Goal: Information Seeking & Learning: Learn about a topic

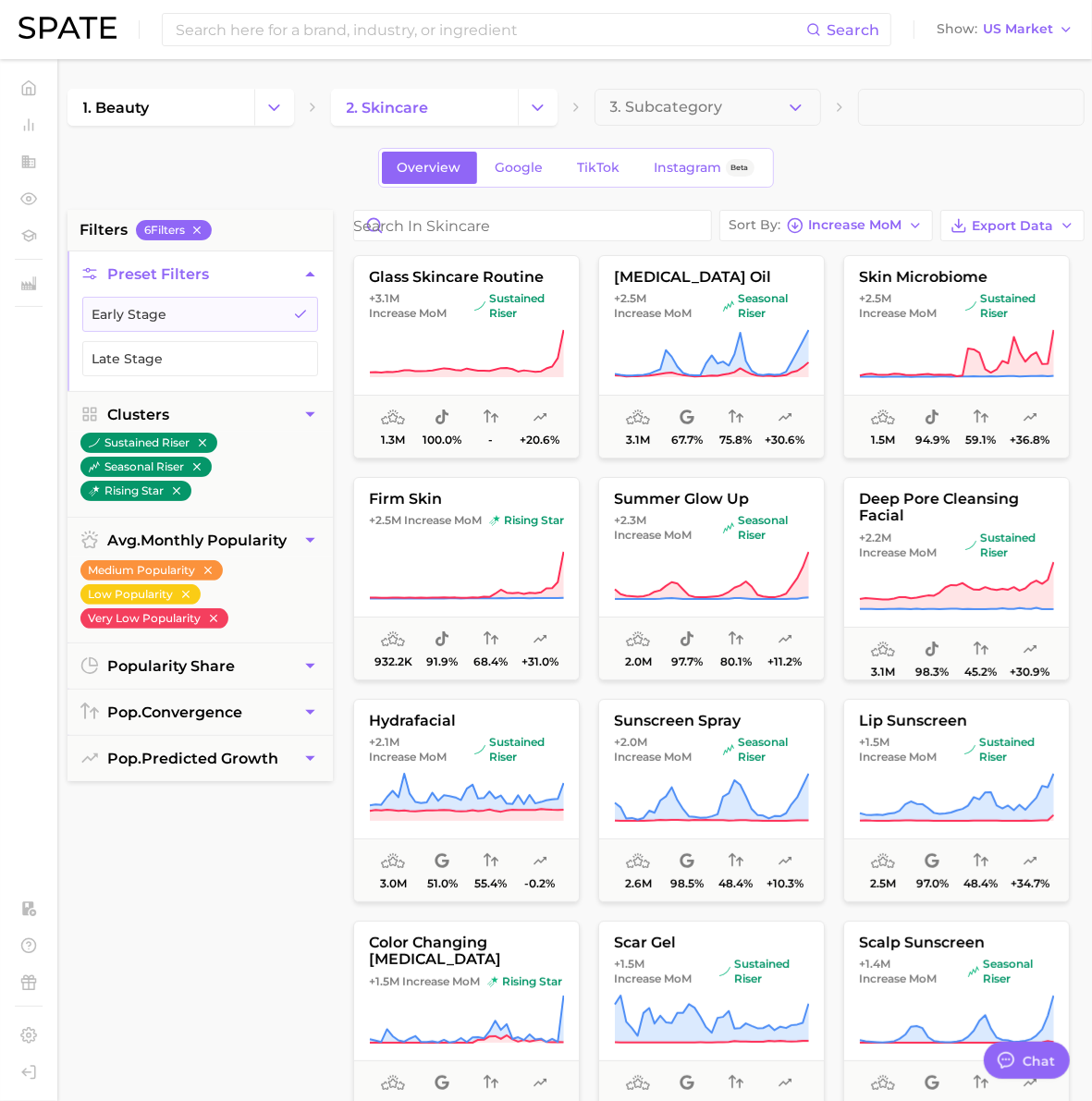
click at [882, 181] on div "Overview Google TikTok Instagram Beta" at bounding box center [575, 168] width 1017 height 40
click at [873, 221] on span "Increase MoM" at bounding box center [856, 225] width 94 height 10
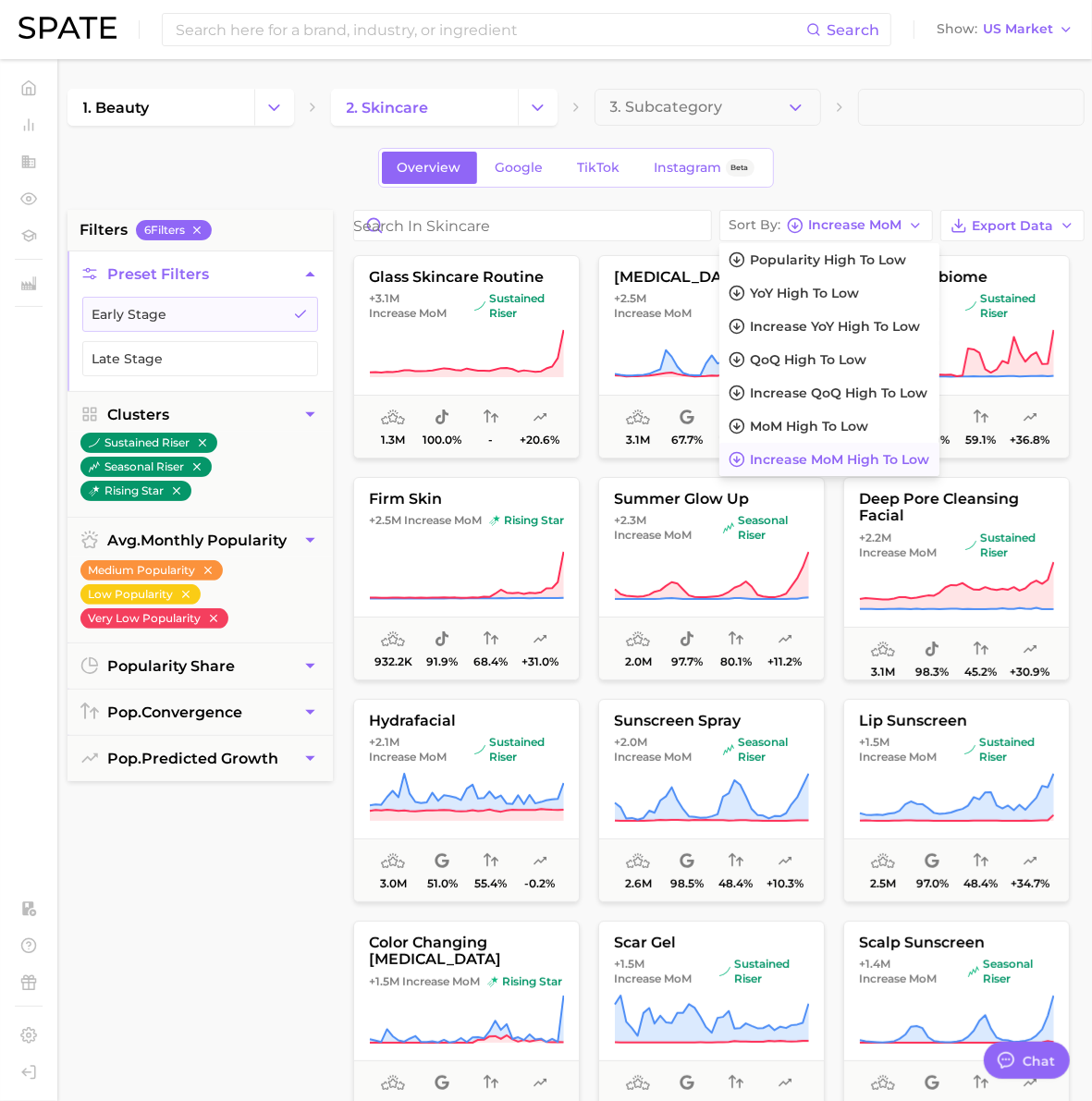
click at [1028, 131] on div "1. beauty 2. skincare 3. Subcategory Overview Google TikTok Instagram Beta filt…" at bounding box center [575, 729] width 1017 height 1280
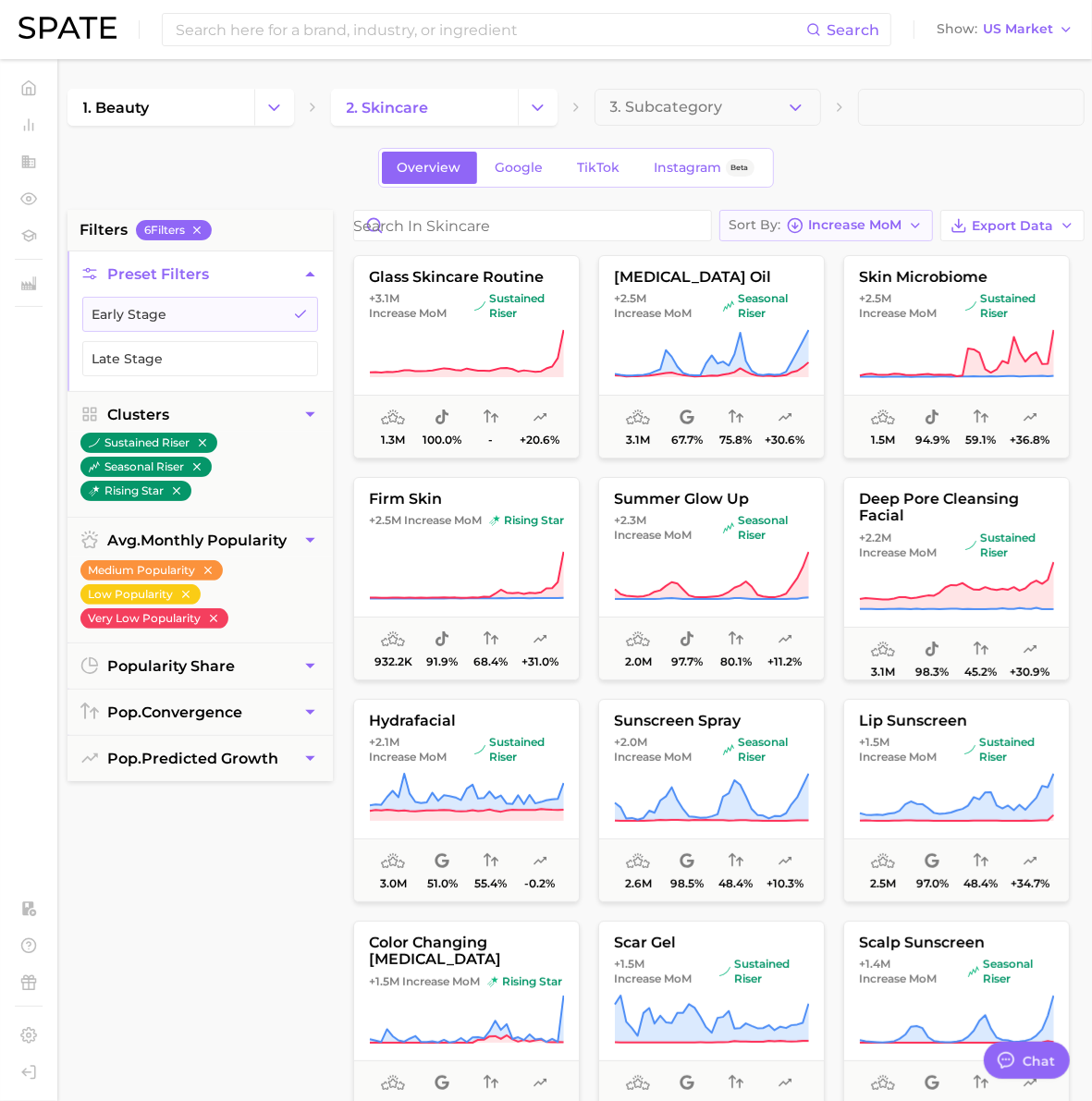
click at [895, 227] on span "Increase MoM" at bounding box center [856, 225] width 94 height 10
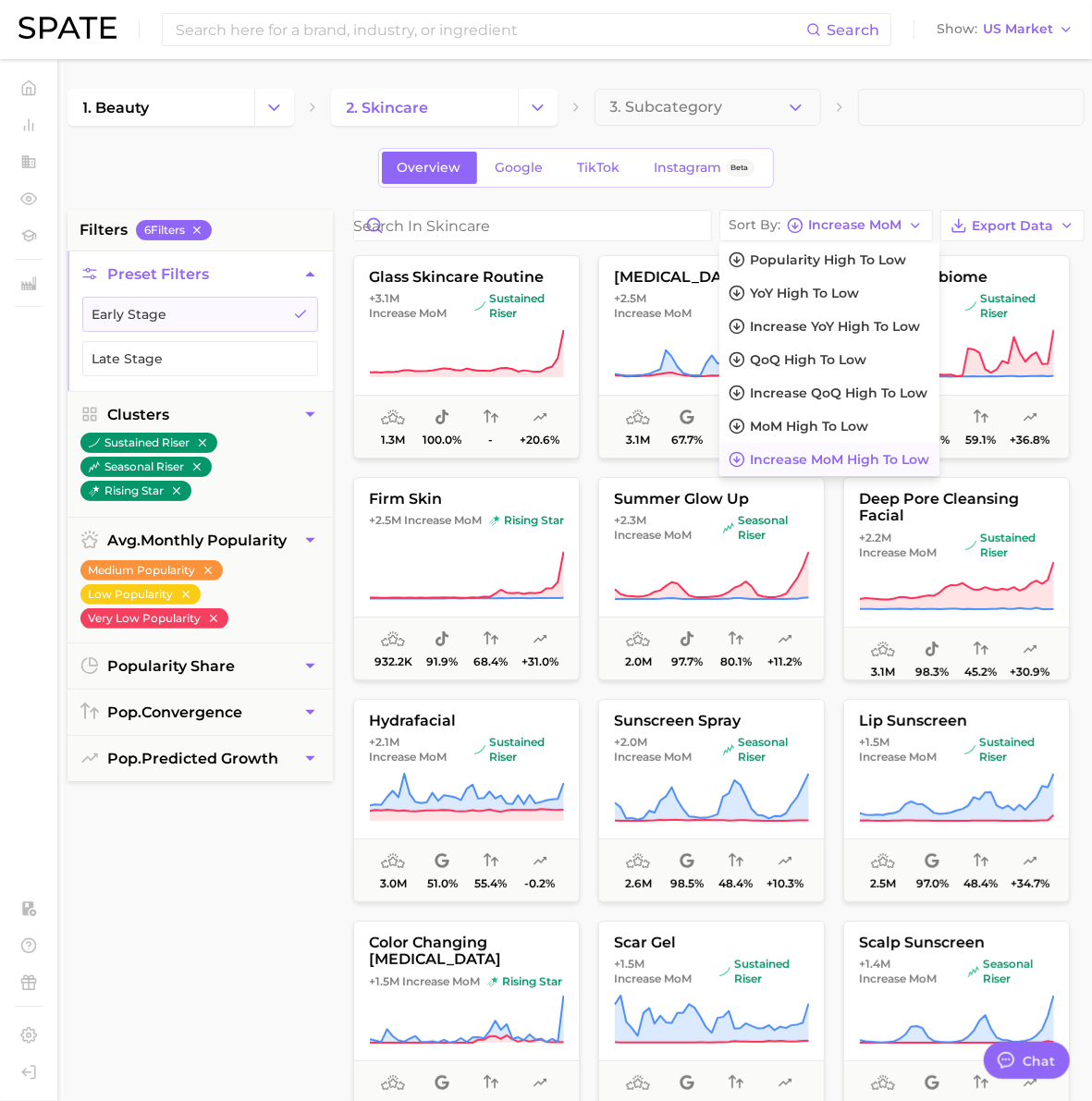
click at [889, 459] on span "Increase MoM high to low" at bounding box center [840, 460] width 179 height 16
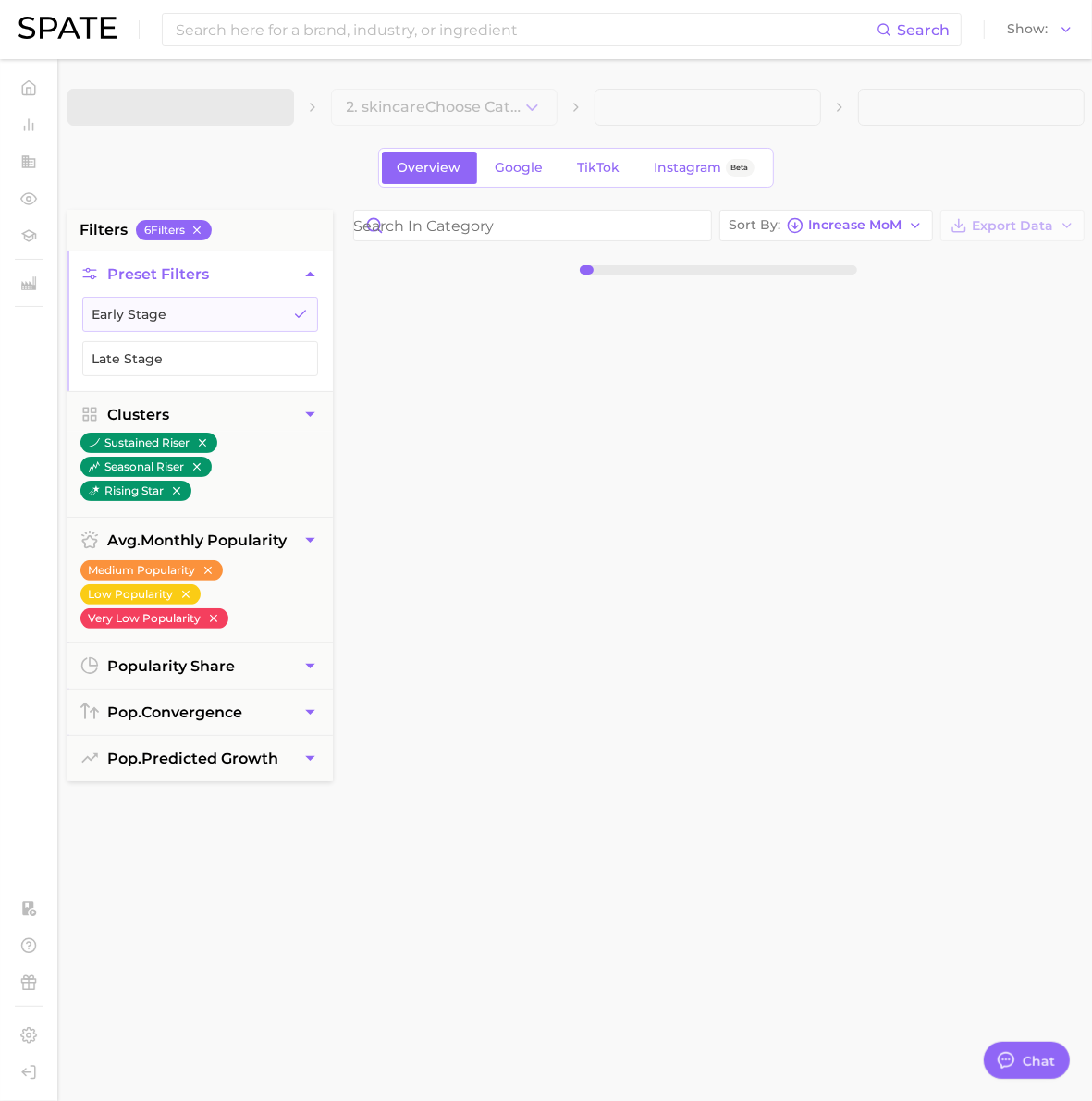
type textarea "x"
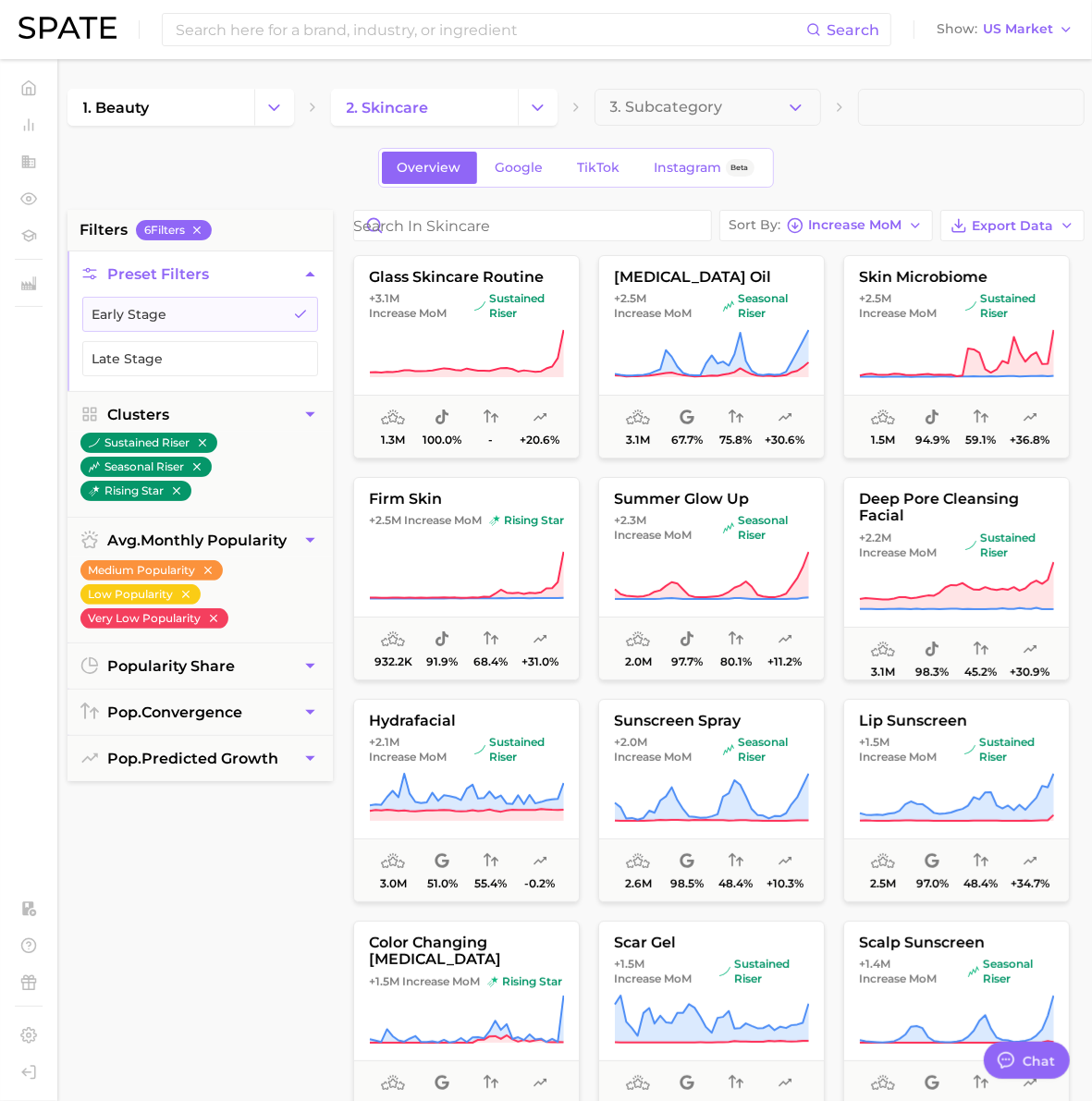
click at [792, 245] on div "Sort By Increase MoM Export Data glass skincare routine +3.1m Increase MoM sust…" at bounding box center [719, 677] width 750 height 937
click at [817, 230] on span "Increase MoM" at bounding box center [856, 225] width 94 height 10
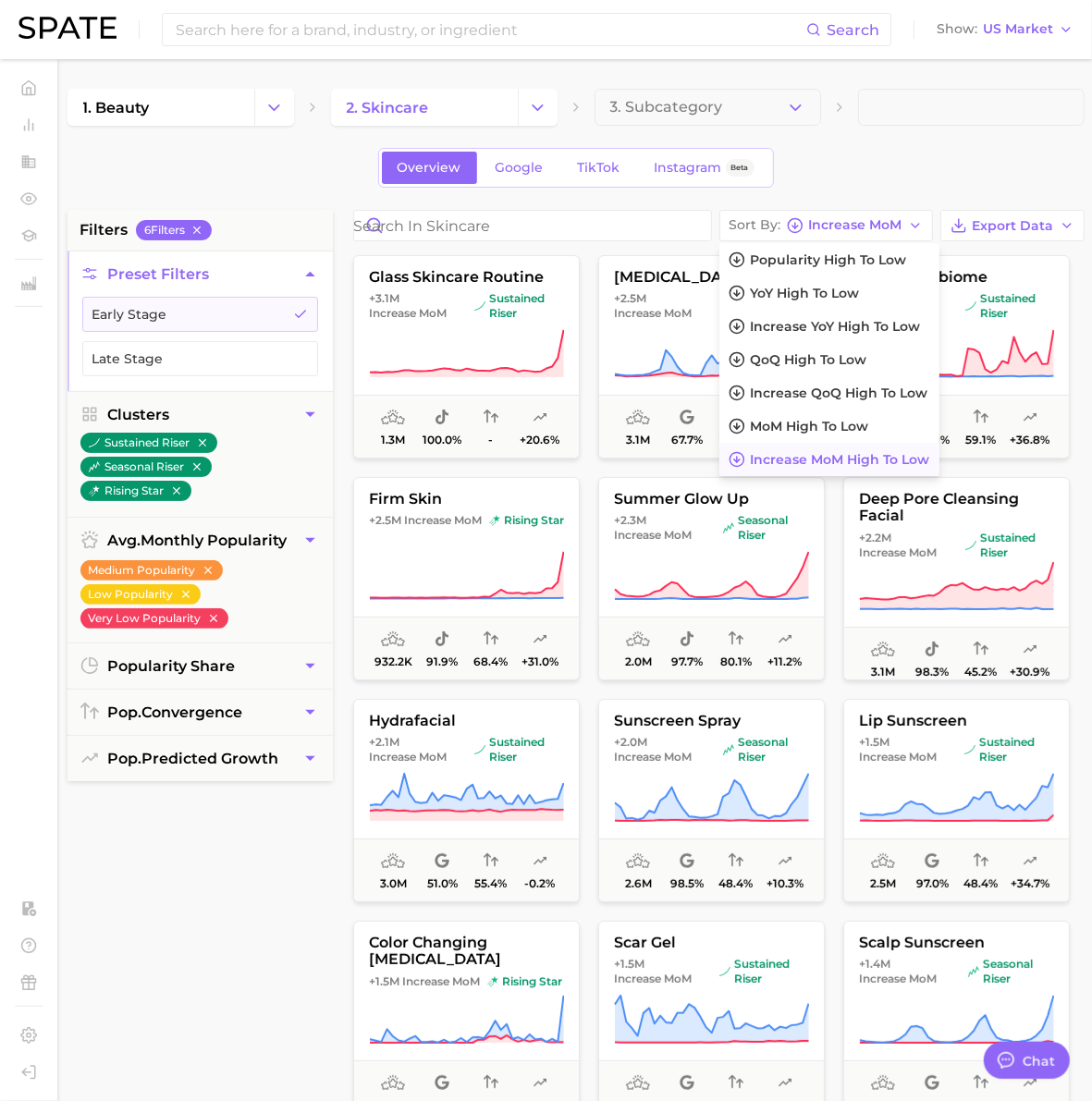
click at [895, 168] on div "Overview Google TikTok Instagram Beta" at bounding box center [575, 168] width 1017 height 40
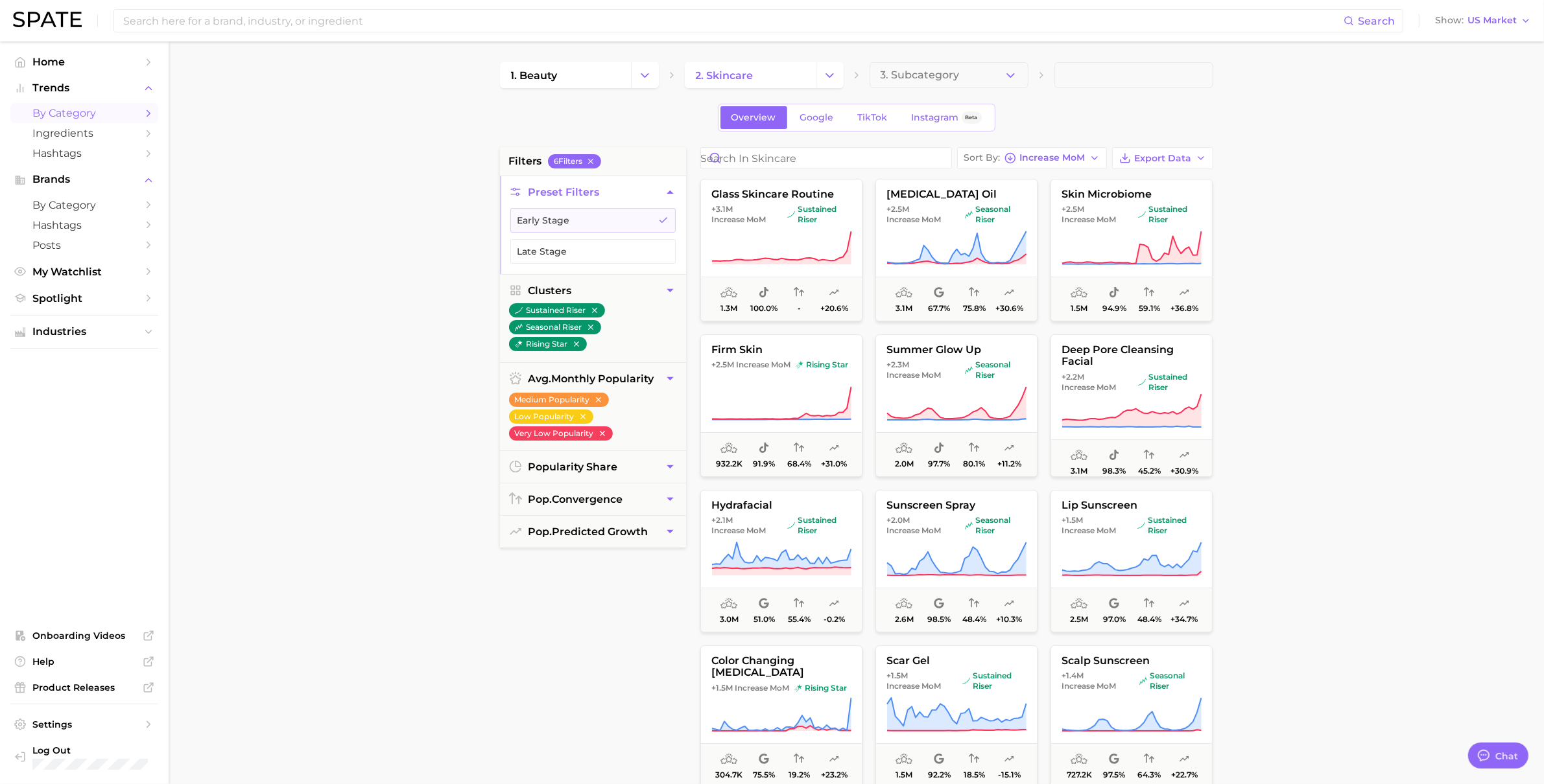
type textarea "x"
